Goal: Communication & Community: Participate in discussion

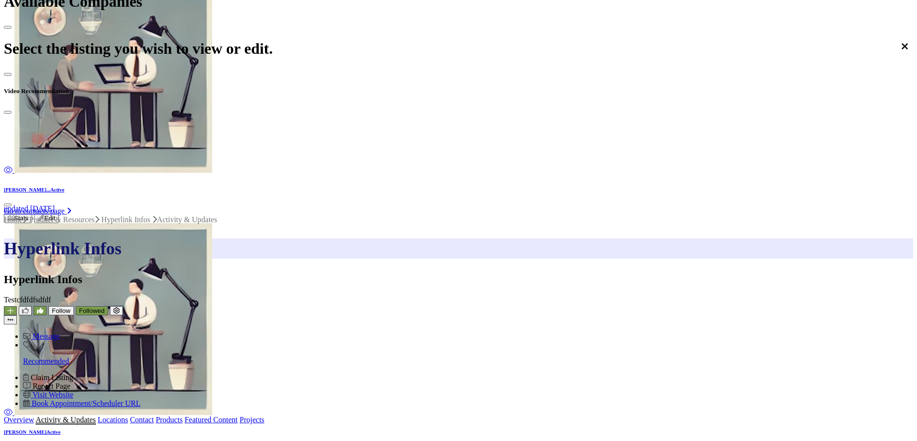
scroll to position [240, 0]
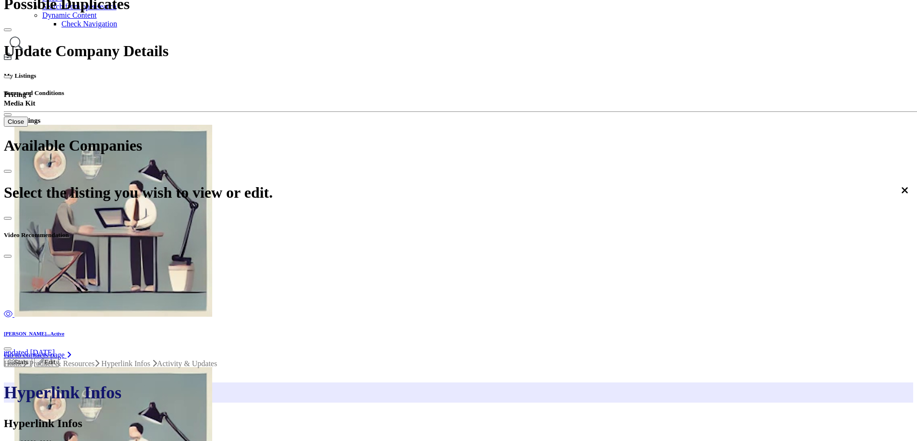
drag, startPoint x: 722, startPoint y: 139, endPoint x: 770, endPoint y: 1, distance: 145.7
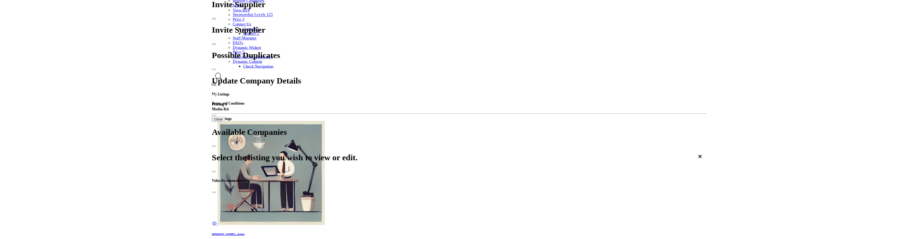
scroll to position [192, 0]
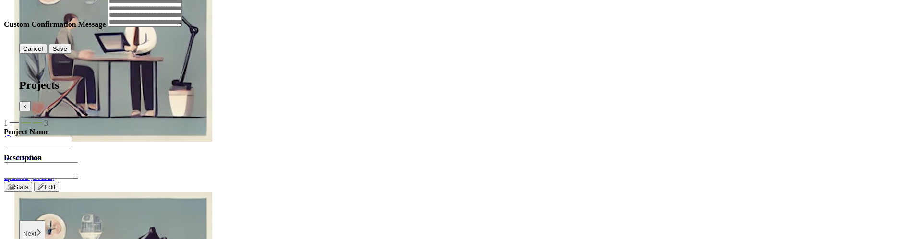
drag, startPoint x: 720, startPoint y: 142, endPoint x: 710, endPoint y: 329, distance: 188.0
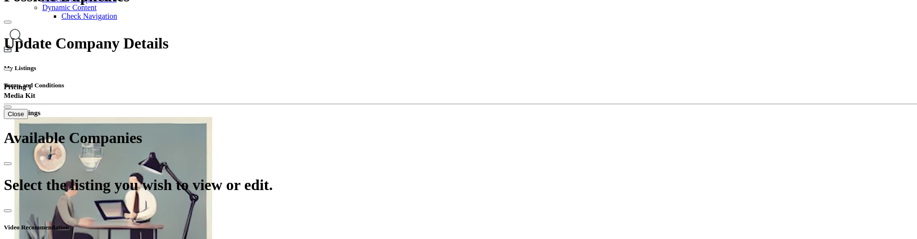
scroll to position [399, 0]
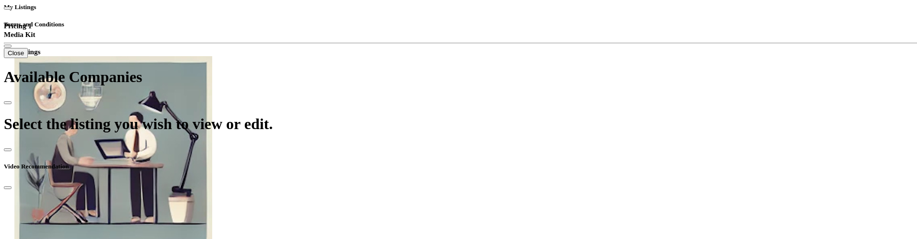
scroll to position [303, 0]
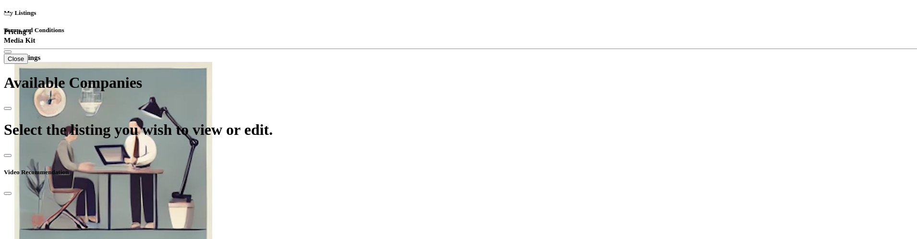
drag, startPoint x: 720, startPoint y: 79, endPoint x: 588, endPoint y: 238, distance: 206.6
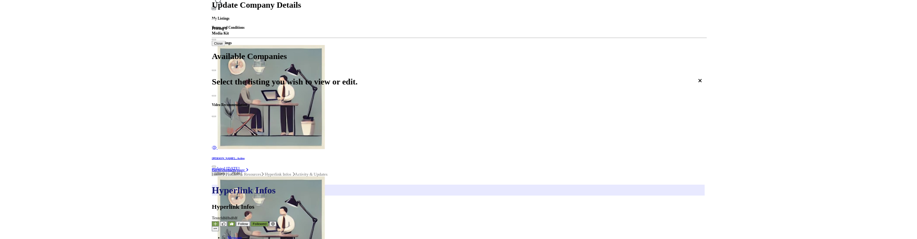
scroll to position [281, 0]
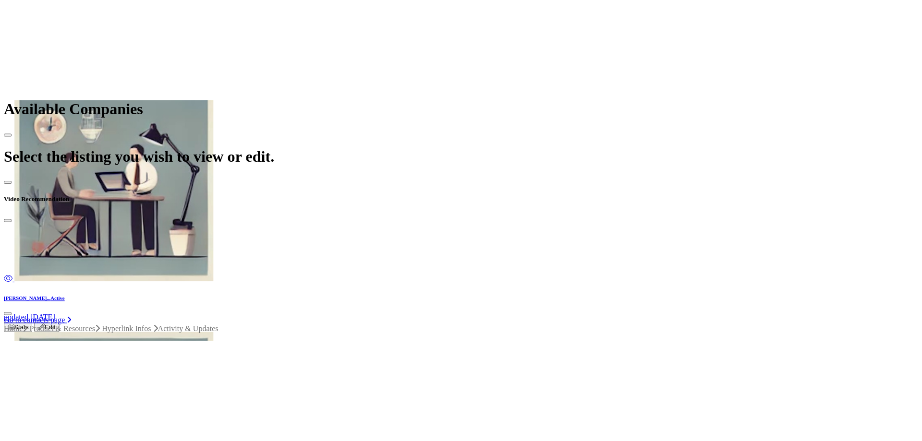
scroll to position [425, 0]
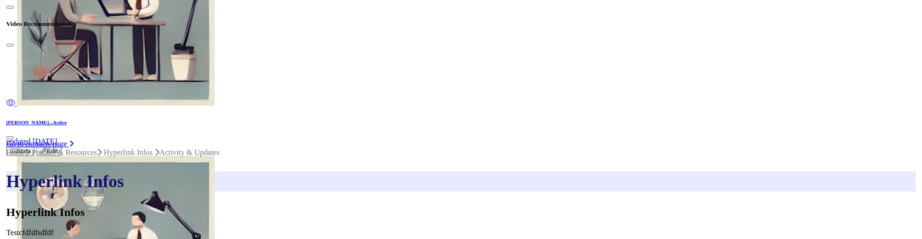
scroll to position [451, 0]
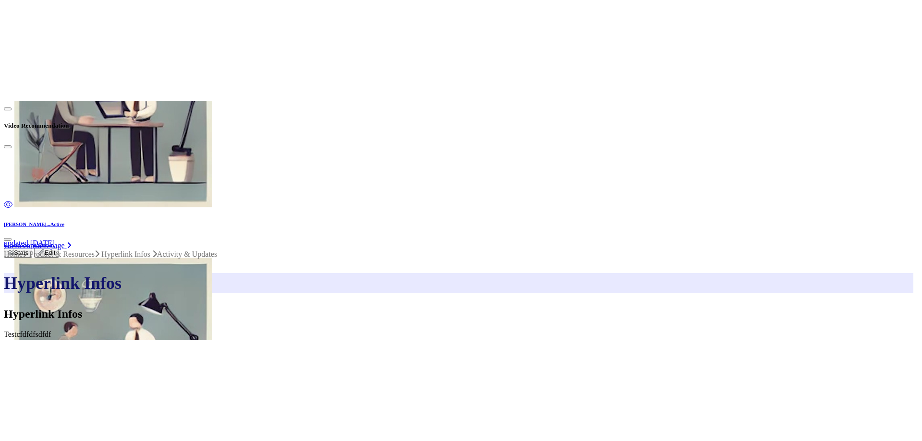
scroll to position [0, 0]
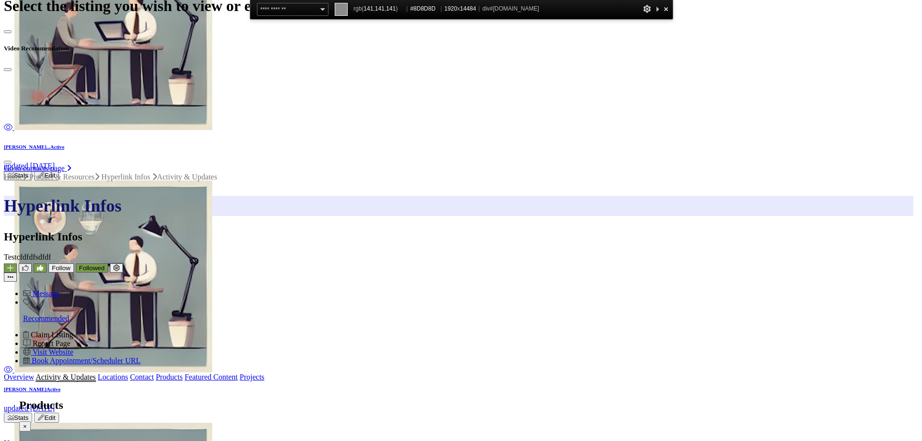
click at [664, 8] on div at bounding box center [666, 9] width 10 height 12
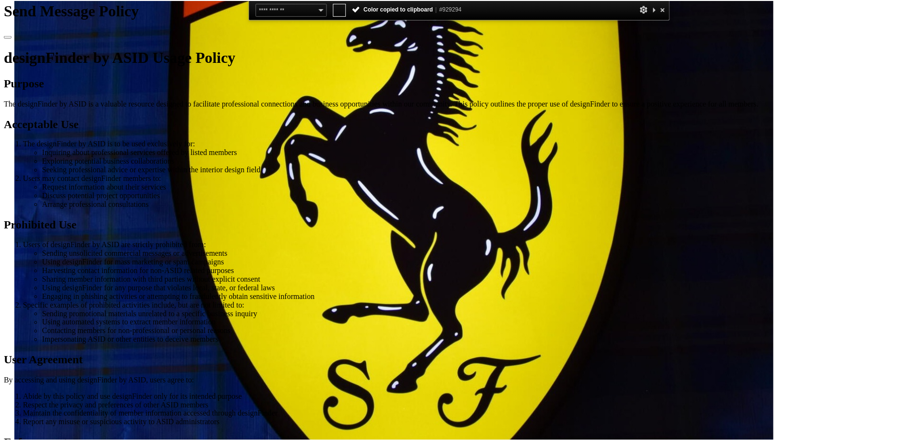
scroll to position [3248, 0]
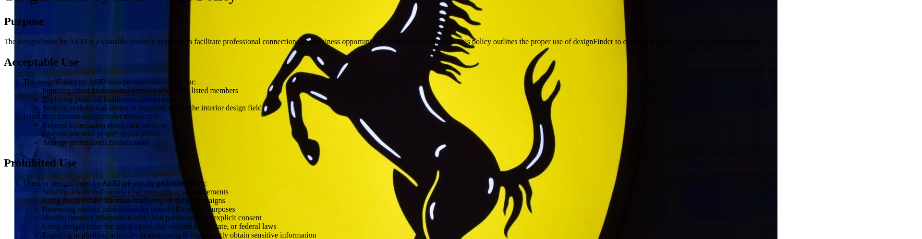
drag, startPoint x: 567, startPoint y: 76, endPoint x: 474, endPoint y: 177, distance: 137.3
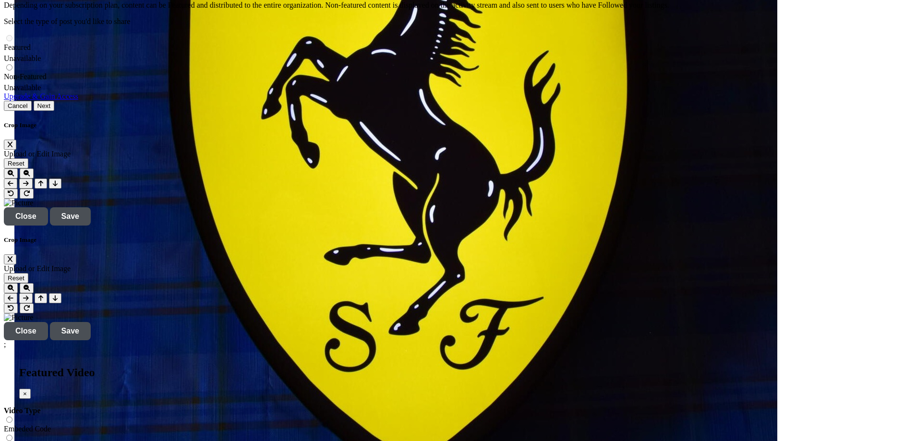
scroll to position [2143, 0]
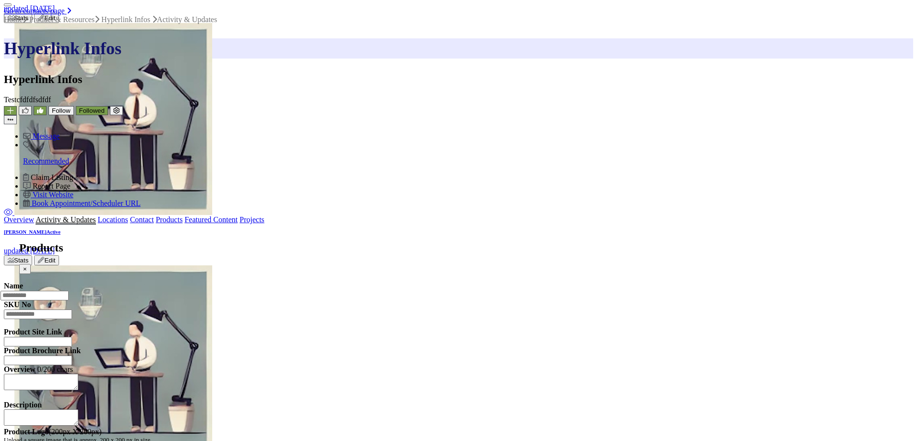
scroll to position [580, 0]
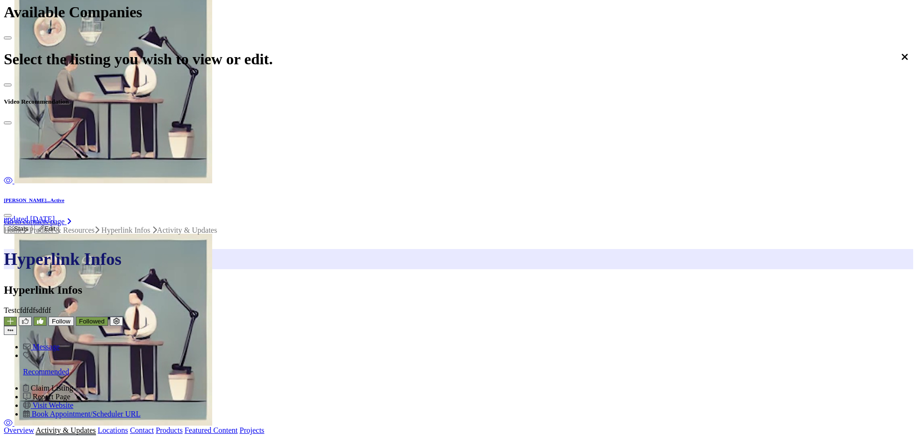
scroll to position [240, 0]
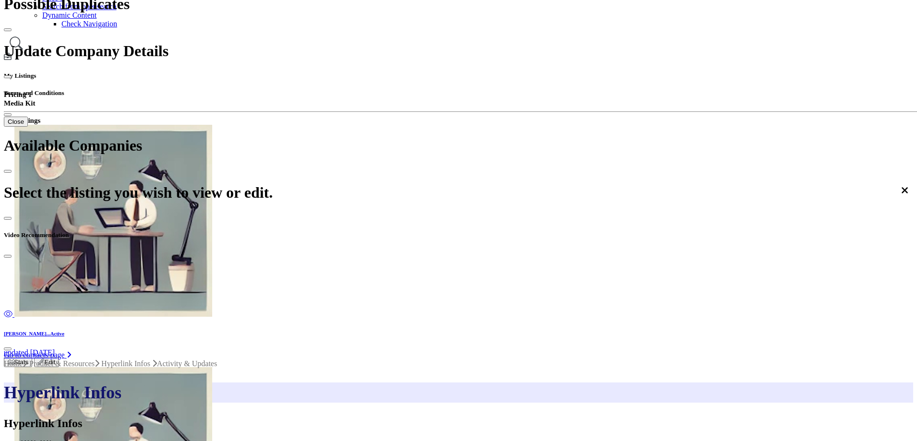
scroll to position [240, 0]
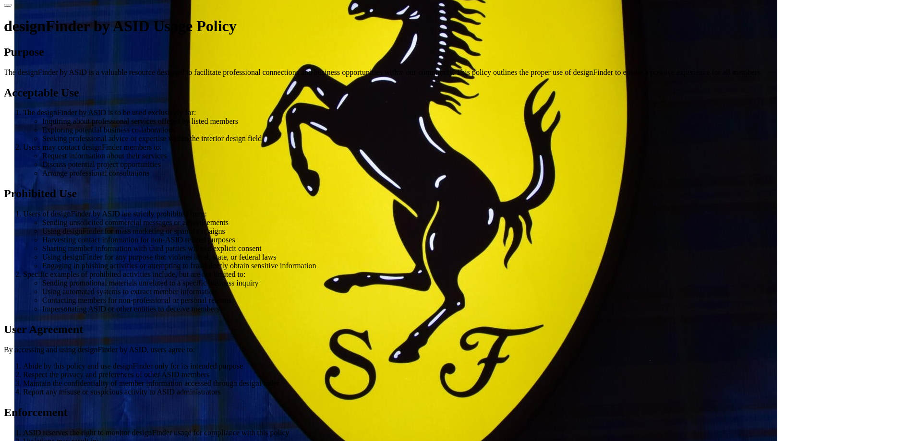
scroll to position [3386, 0]
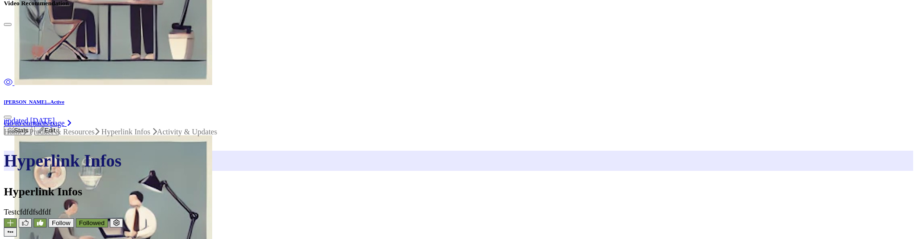
scroll to position [5290, 0]
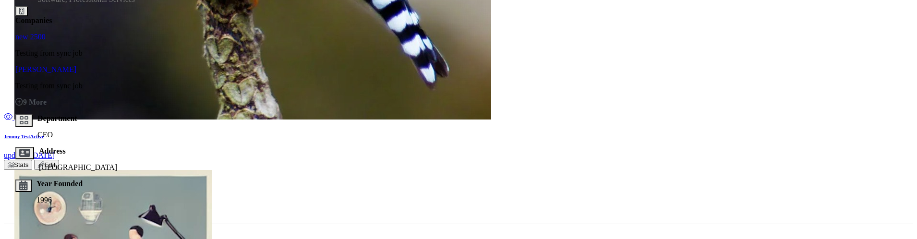
scroll to position [5290, 0]
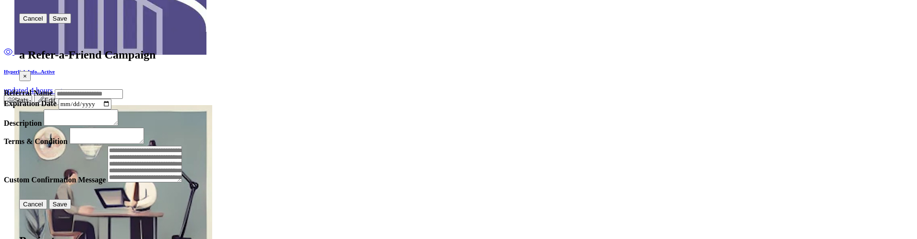
scroll to position [1570, 0]
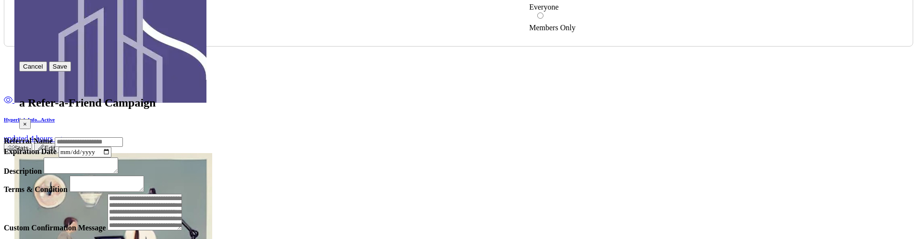
drag, startPoint x: 456, startPoint y: 59, endPoint x: 450, endPoint y: 56, distance: 5.8
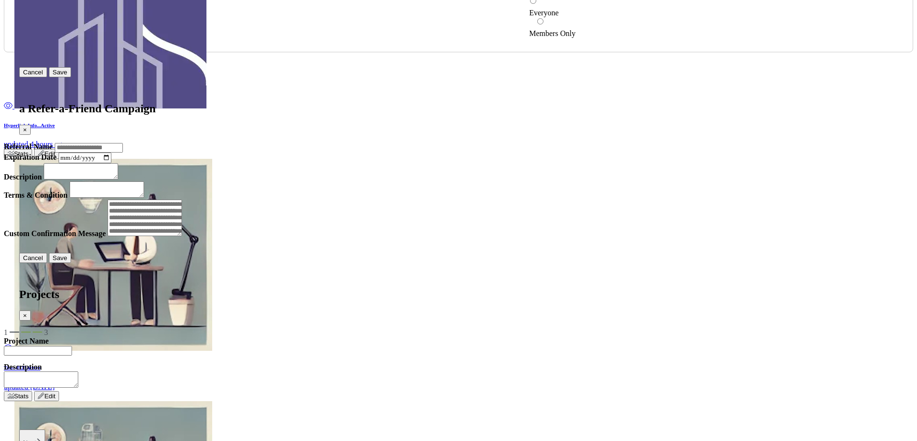
scroll to position [1426, 0]
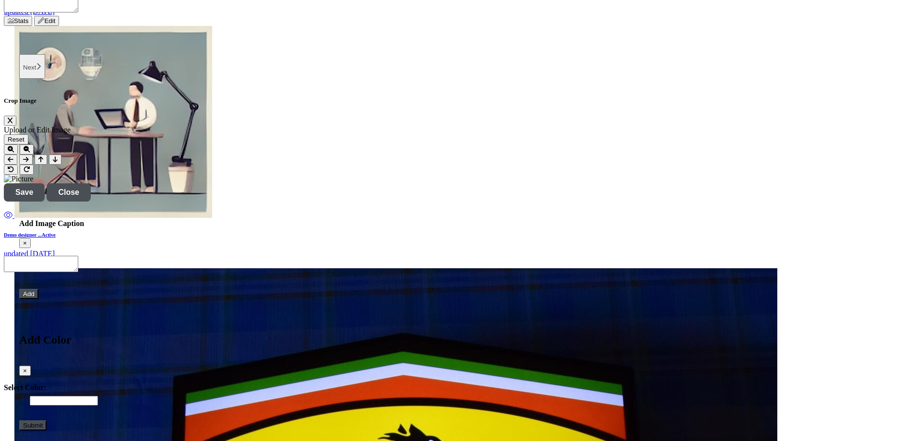
scroll to position [1858, 0]
